Goal: Communication & Community: Share content

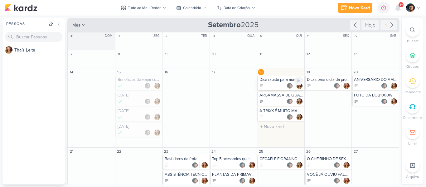
click at [273, 86] on div at bounding box center [281, 86] width 44 height 6
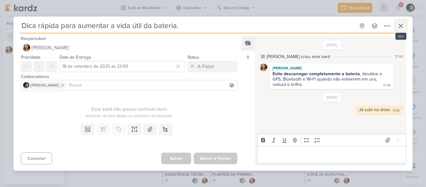
click at [401, 25] on icon at bounding box center [401, 26] width 4 height 4
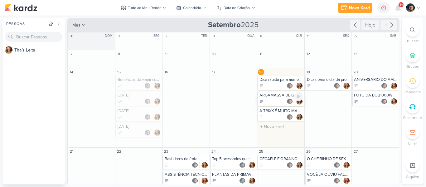
click at [273, 100] on div at bounding box center [281, 101] width 44 height 6
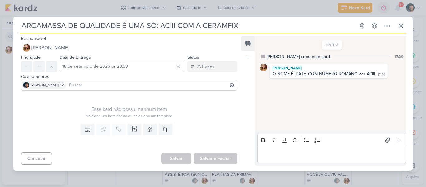
drag, startPoint x: 163, startPoint y: 27, endPoint x: 292, endPoint y: 29, distance: 128.8
click at [292, 29] on input "ARGAMASSA DE QUALIDADE É UMA SÓ: ACIII COM A CERAMFIX" at bounding box center [188, 25] width 336 height 11
drag, startPoint x: 161, startPoint y: 25, endPoint x: 279, endPoint y: 25, distance: 118.5
click at [279, 25] on input "ARGAMASSA DE QUALIDADE É UMA SÓ: ACIII COM A CERAMFIX" at bounding box center [188, 25] width 336 height 11
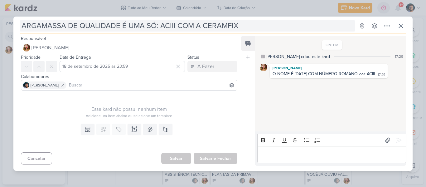
click at [104, 30] on input "ARGAMASSA DE QUALIDADE É UMA SÓ: ACIII COM A CERAMFIX" at bounding box center [188, 25] width 336 height 11
drag, startPoint x: 19, startPoint y: 26, endPoint x: 261, endPoint y: 25, distance: 242.3
click at [261, 25] on div "ARGAMASSA DE QUALIDADE É UMA SÓ: ACIII COM A CERAMFIX Criado por [PERSON_NAME] …" at bounding box center [212, 95] width 399 height 150
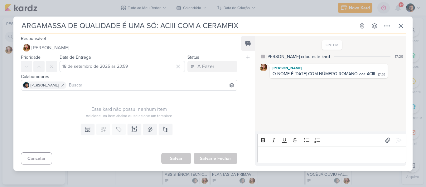
drag, startPoint x: 241, startPoint y: 24, endPoint x: 1, endPoint y: 20, distance: 240.1
click at [1, 20] on div "ARGAMASSA DE QUALIDADE É UMA SÓ: ACIII COM A CERAMFIX Criado por [PERSON_NAME]" at bounding box center [213, 93] width 426 height 187
click at [325, 153] on p "Editor editing area: main" at bounding box center [331, 154] width 143 height 7
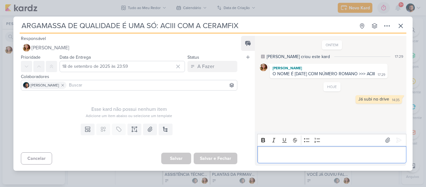
click at [415, 31] on div "ARGAMASSA DE QUALIDADE É UMA SÓ: ACIII COM A CERAMFIX Criado por [PERSON_NAME]" at bounding box center [213, 93] width 426 height 187
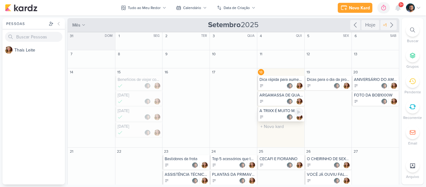
click at [271, 118] on div at bounding box center [281, 117] width 44 height 6
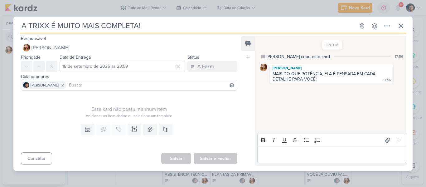
drag, startPoint x: 29, startPoint y: 24, endPoint x: 48, endPoint y: 26, distance: 19.1
click at [48, 26] on input "A TRIXX É MUITO MAIS COMPLETA!" at bounding box center [188, 25] width 336 height 11
drag, startPoint x: 82, startPoint y: 25, endPoint x: 149, endPoint y: 22, distance: 66.5
click at [149, 22] on input "A TRIXX É MUITO MAIS COMPLETA!" at bounding box center [188, 25] width 336 height 11
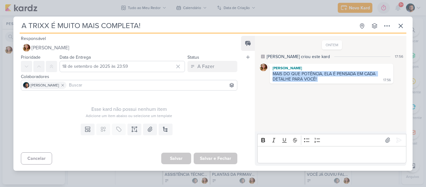
drag, startPoint x: 274, startPoint y: 75, endPoint x: 334, endPoint y: 86, distance: 61.6
click at [334, 86] on div "ONTEM [PERSON_NAME] criou este kard 17:56 [PERSON_NAME] MAIS DO QUE POTÊNCIA, E…" at bounding box center [330, 83] width 151 height 95
copy div "MAIS DO QUE POTÊNCIA, ELA É PENSADA EM CADA DETALHE PARA VOCÊ!"
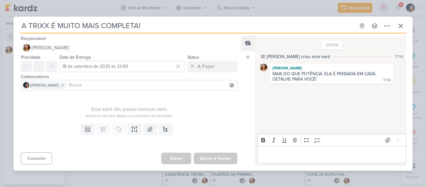
click at [322, 163] on div "Rich Text Editor Bold Italic Underline Strikethrough Bulleted List Numbered Lis…" at bounding box center [331, 148] width 152 height 34
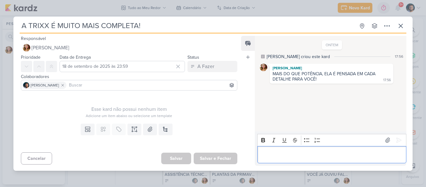
click at [318, 156] on p "Editor editing area: main" at bounding box center [331, 154] width 143 height 7
click at [405, 23] on button at bounding box center [400, 25] width 11 height 11
